Goal: Transaction & Acquisition: Download file/media

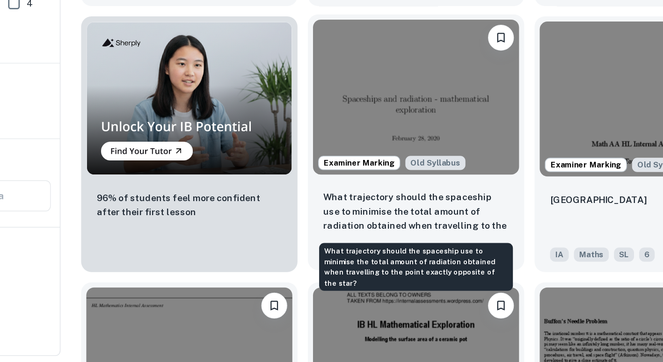
scroll to position [605, 0]
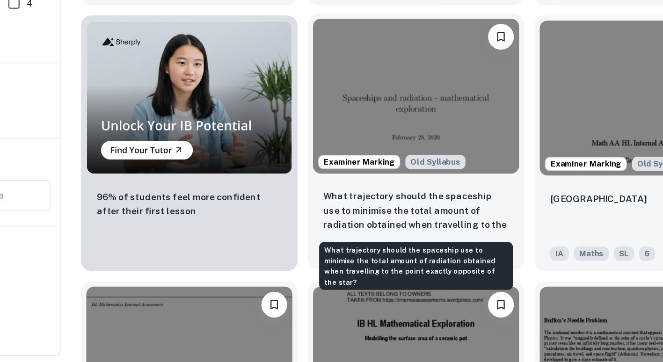
click at [430, 256] on p "What trajectory should the spaceship use to minimise the total amount of radiat…" at bounding box center [409, 253] width 134 height 32
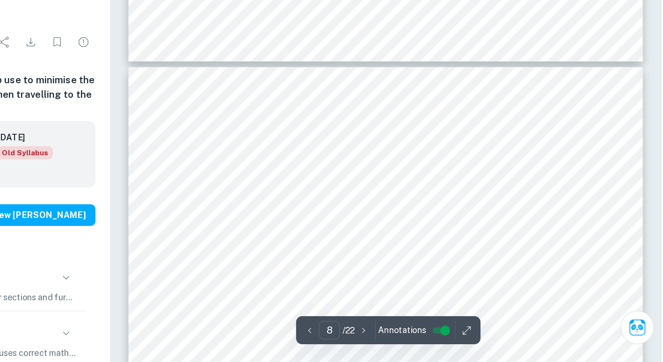
scroll to position [3991, 0]
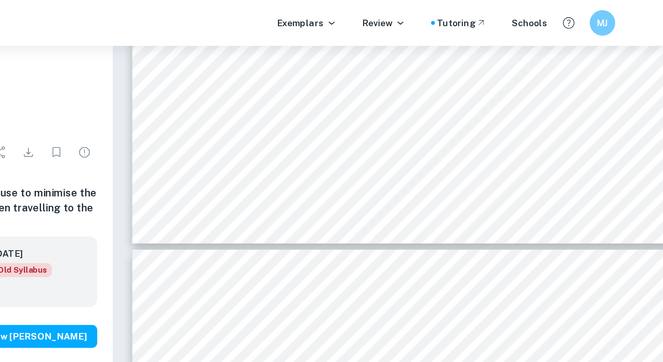
type input "6"
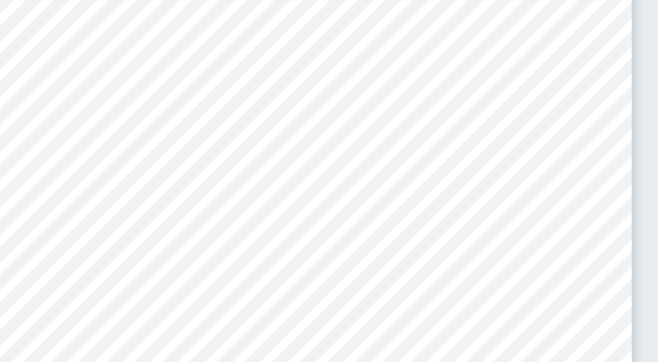
scroll to position [3085, 0]
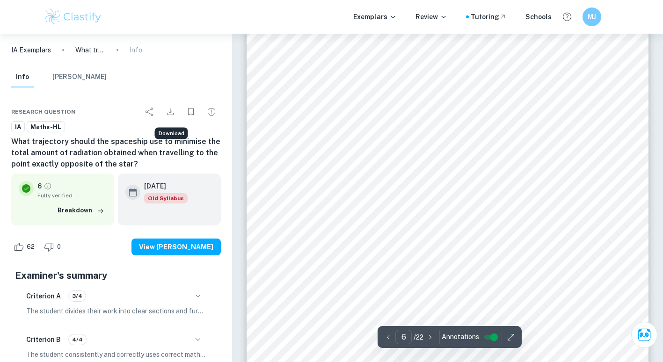
click at [172, 110] on icon "Download" at bounding box center [170, 111] width 11 height 11
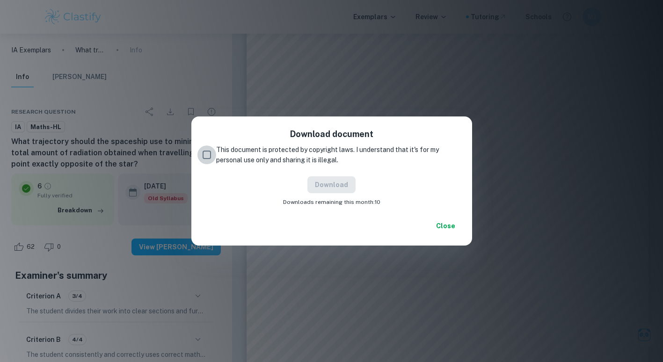
click at [208, 155] on input "This document is protected by copyright laws. I understand that it's for my per…" at bounding box center [207, 155] width 19 height 19
checkbox input "true"
click at [341, 182] on button "Download" at bounding box center [332, 184] width 48 height 17
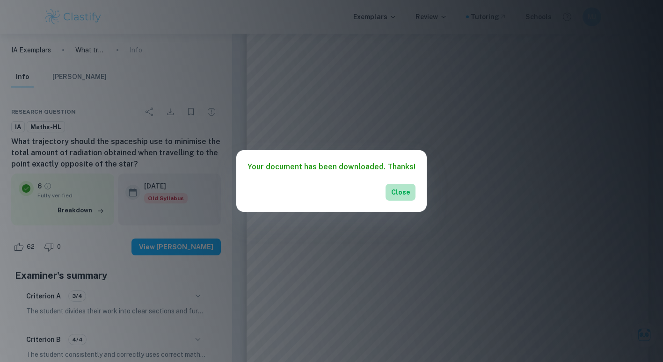
click at [402, 193] on button "Close" at bounding box center [401, 192] width 30 height 17
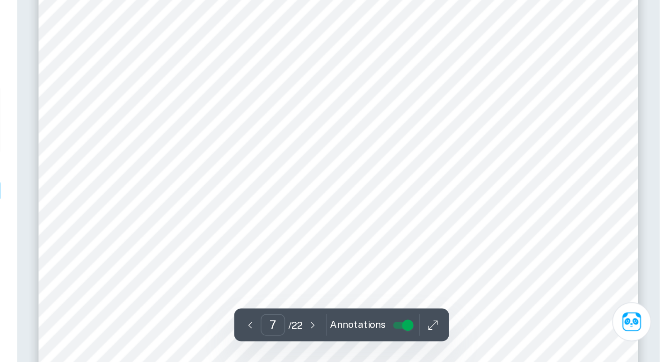
scroll to position [3457, 0]
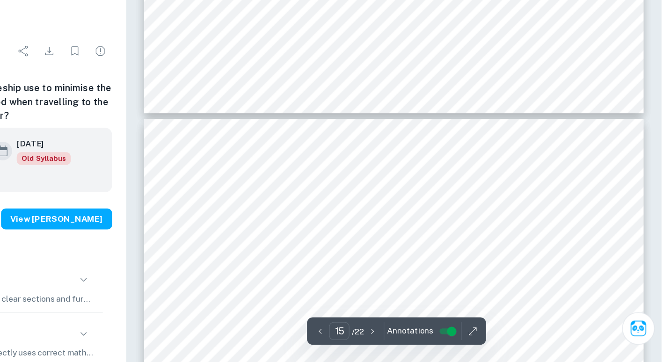
type input "16"
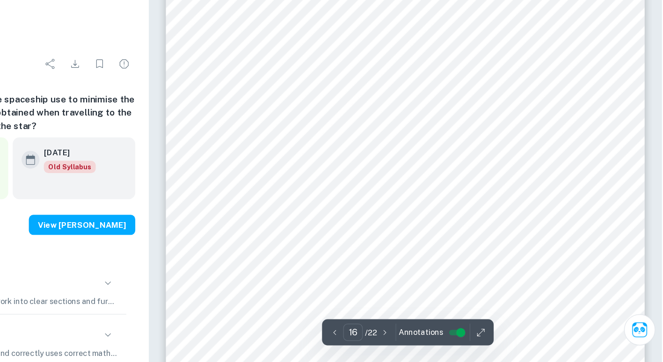
scroll to position [8854, 0]
